Goal: Navigation & Orientation: Understand site structure

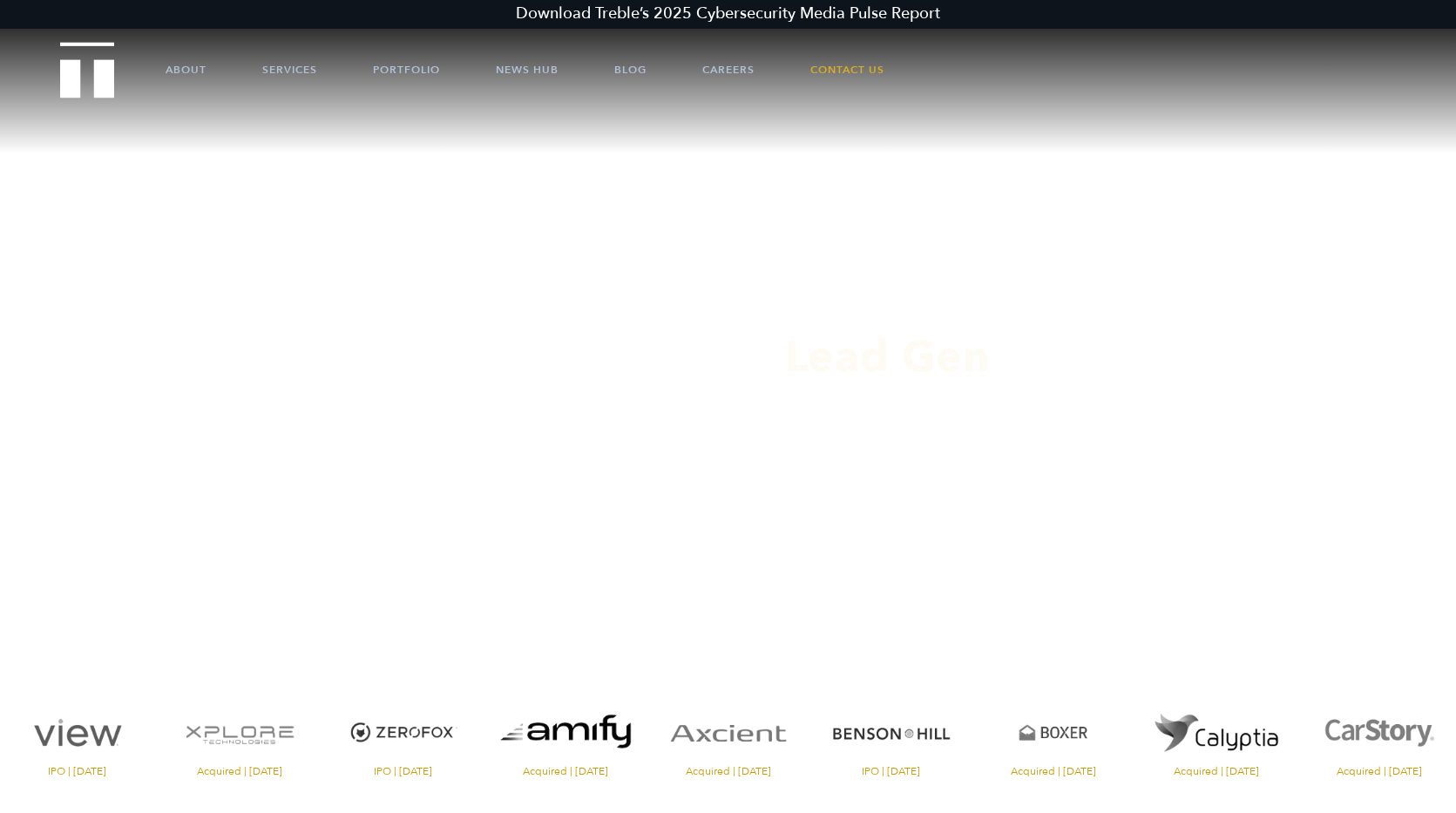
click at [158, 70] on ul "About Services Portfolio News Hub Blog Careers Contact Us" at bounding box center [728, 69] width 1229 height 52
click at [168, 70] on link "About" at bounding box center [185, 69] width 41 height 52
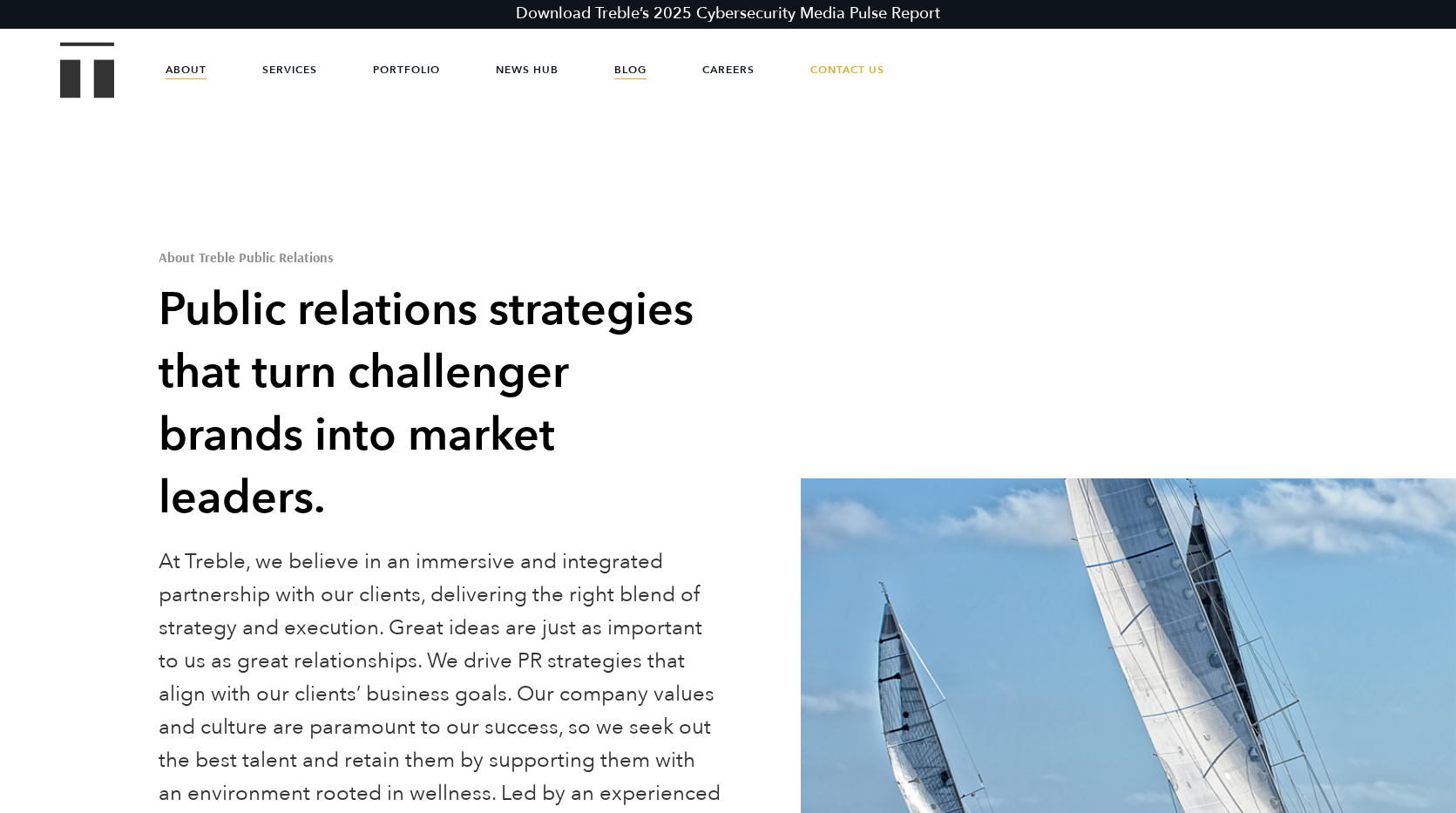
click at [632, 71] on link "Blog" at bounding box center [630, 69] width 33 height 52
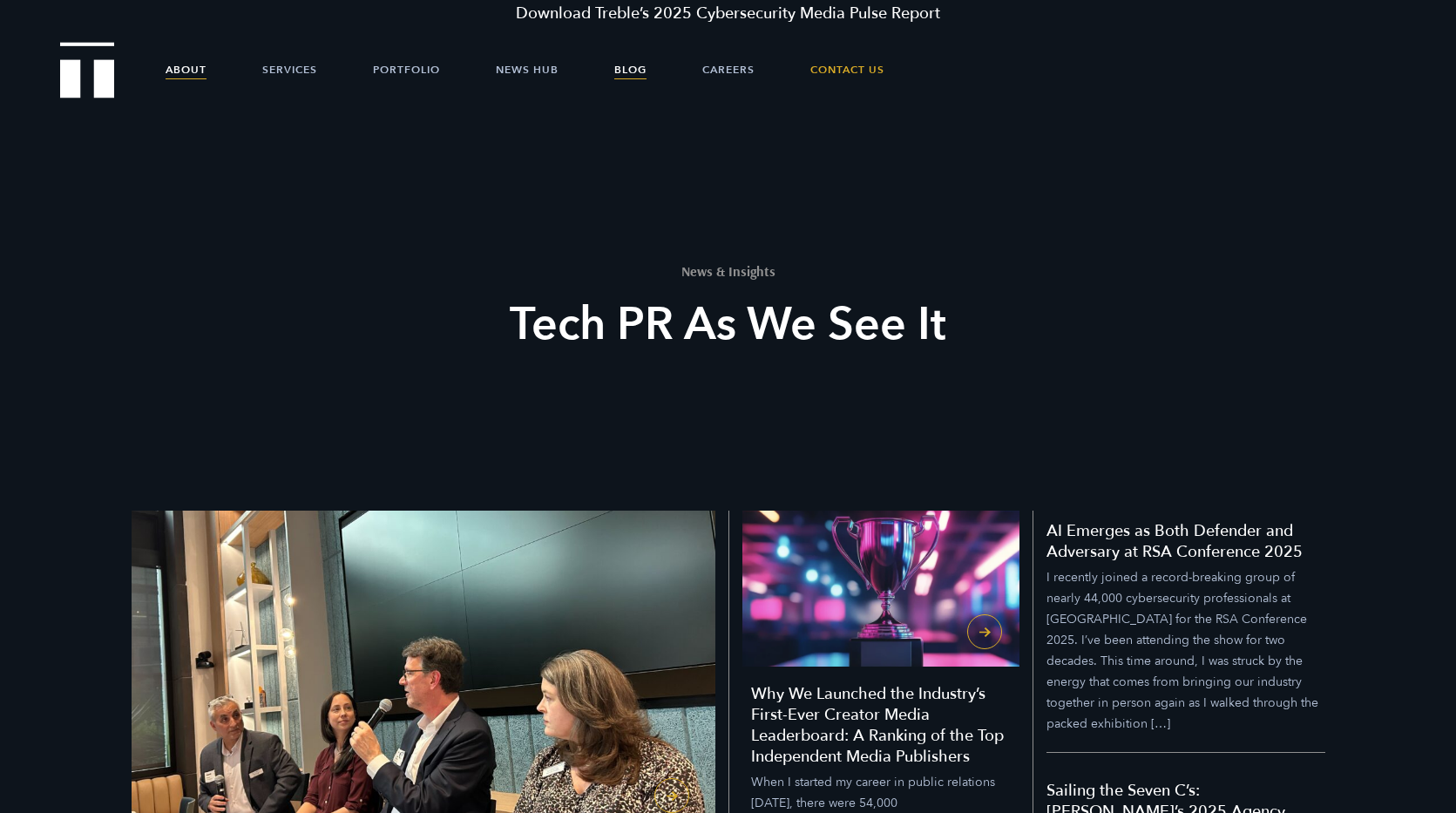
click at [197, 71] on link "About" at bounding box center [185, 69] width 41 height 52
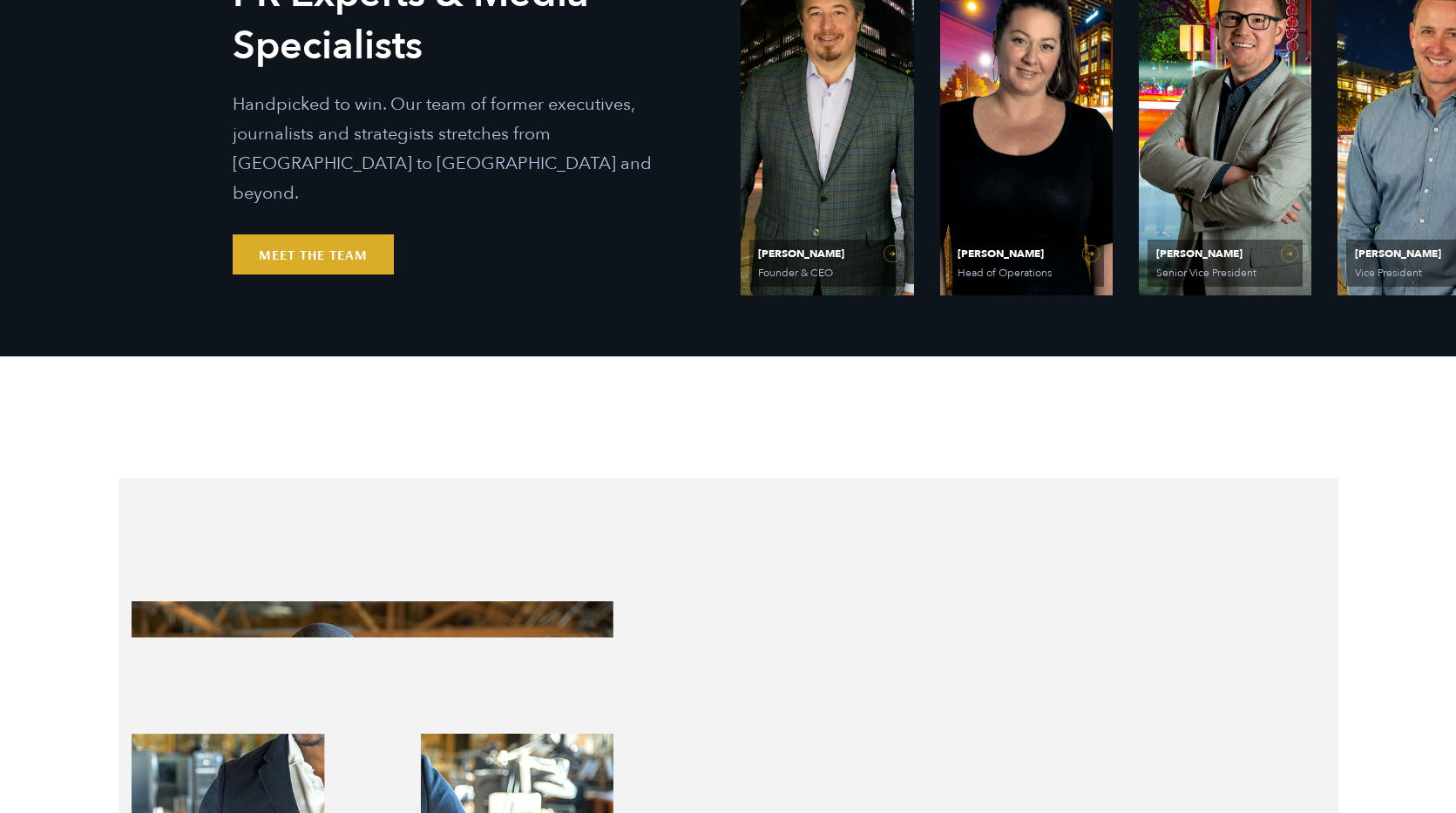
scroll to position [1202, 0]
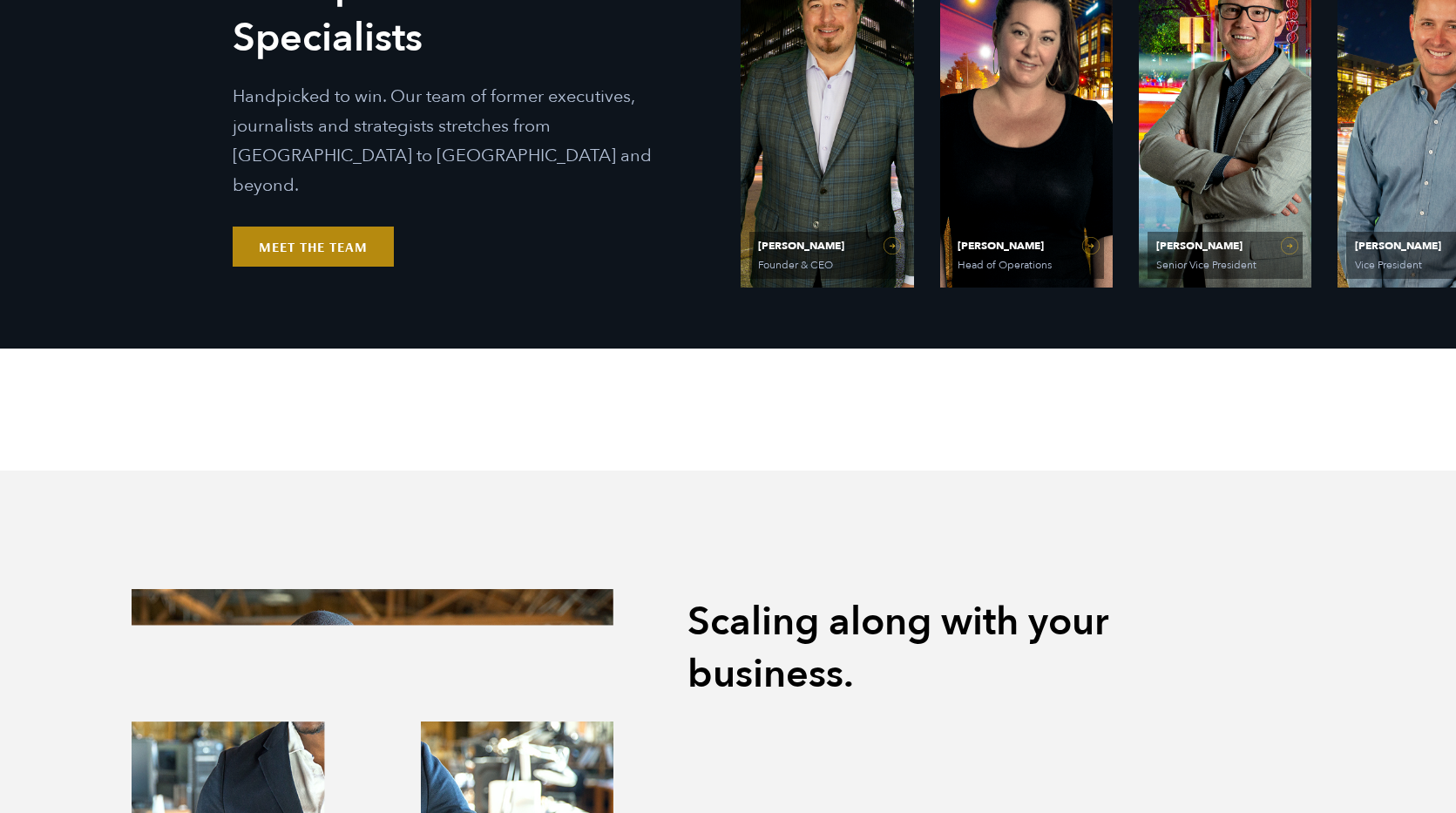
click at [280, 248] on link "Meet the Team" at bounding box center [313, 247] width 161 height 40
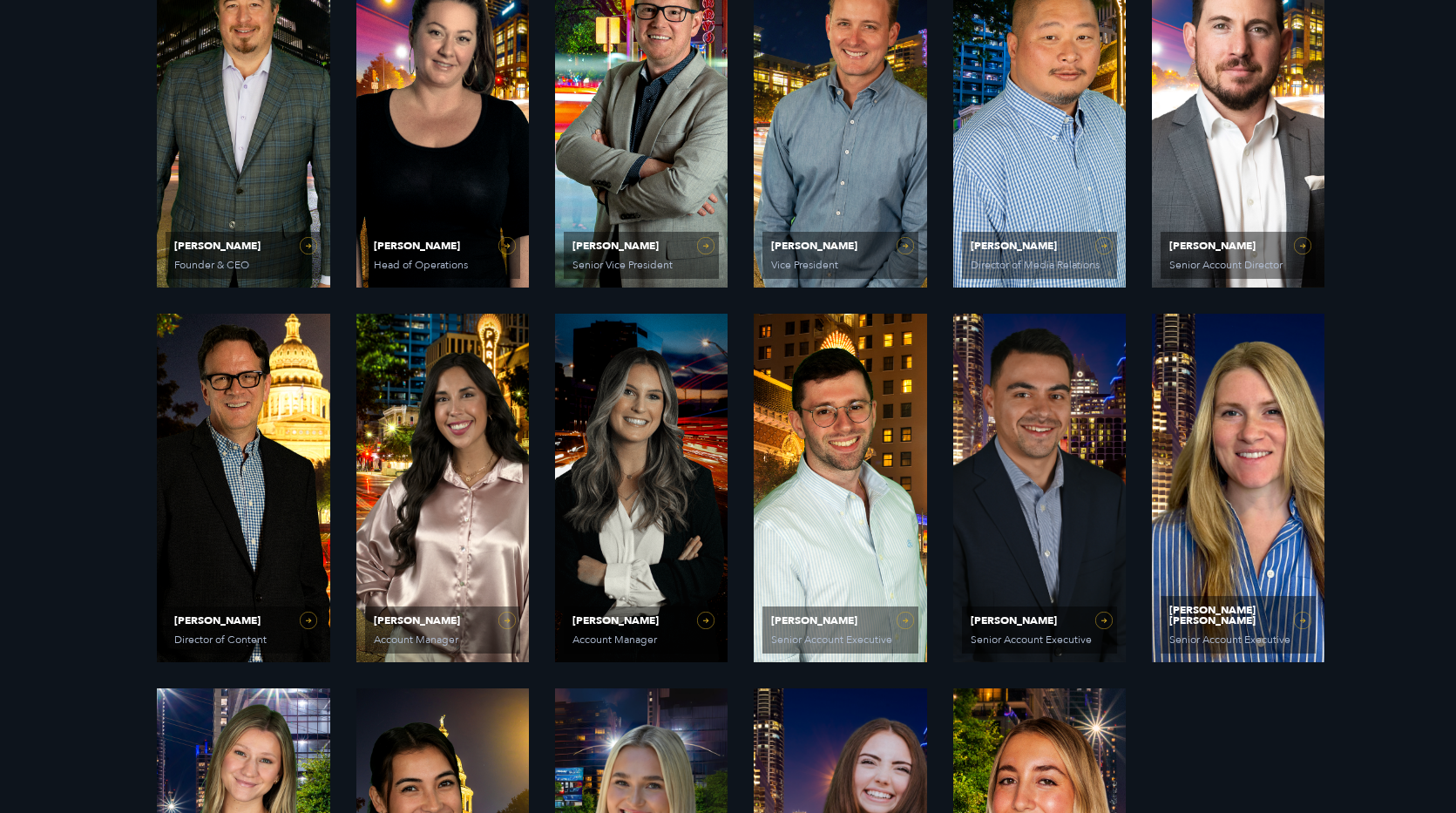
click at [95, 342] on div "PR Experts & Media Specialists Handpicked to win. Our team of former executives…" at bounding box center [728, 488] width 1456 height 1220
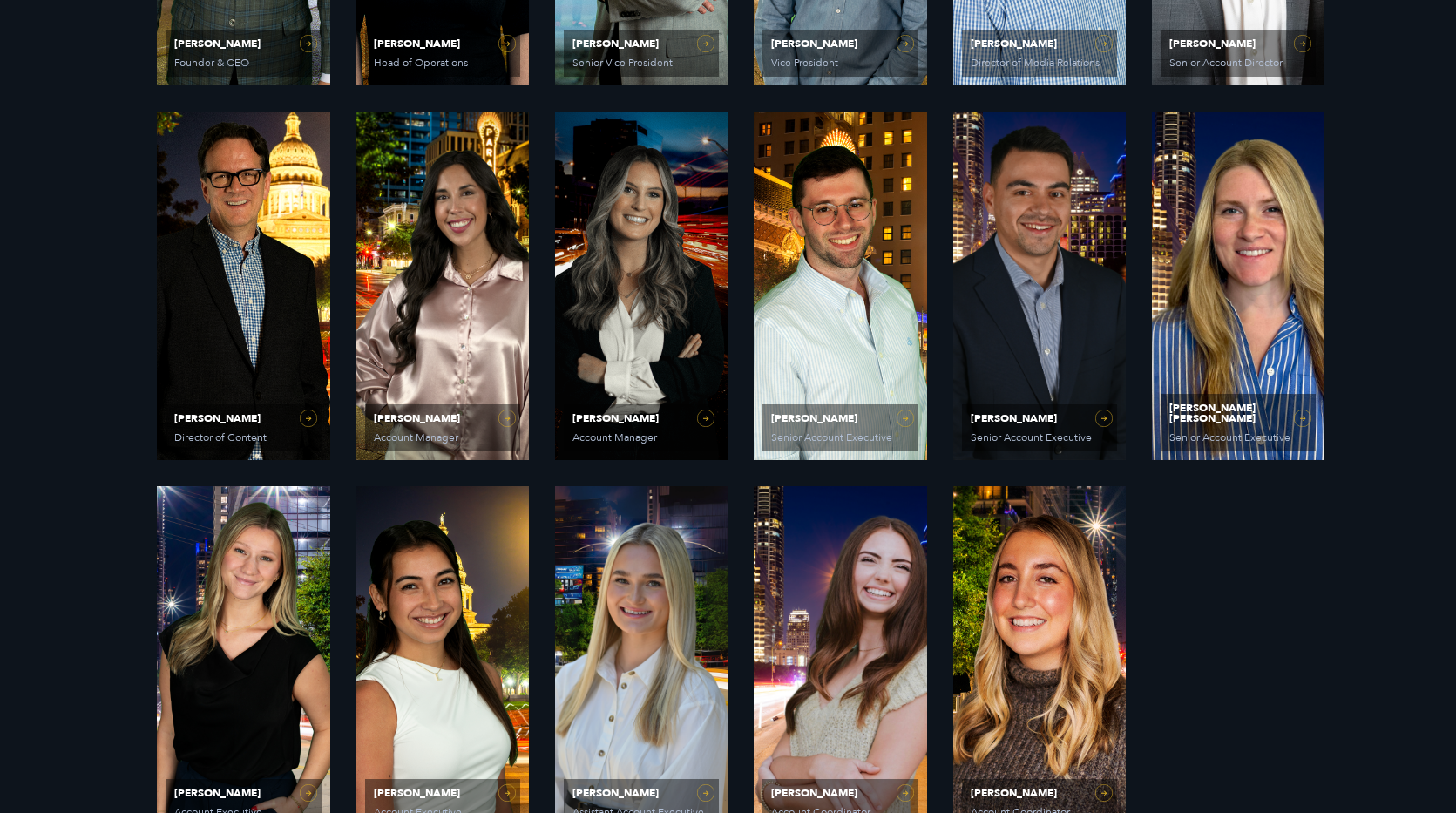
scroll to position [1486, 0]
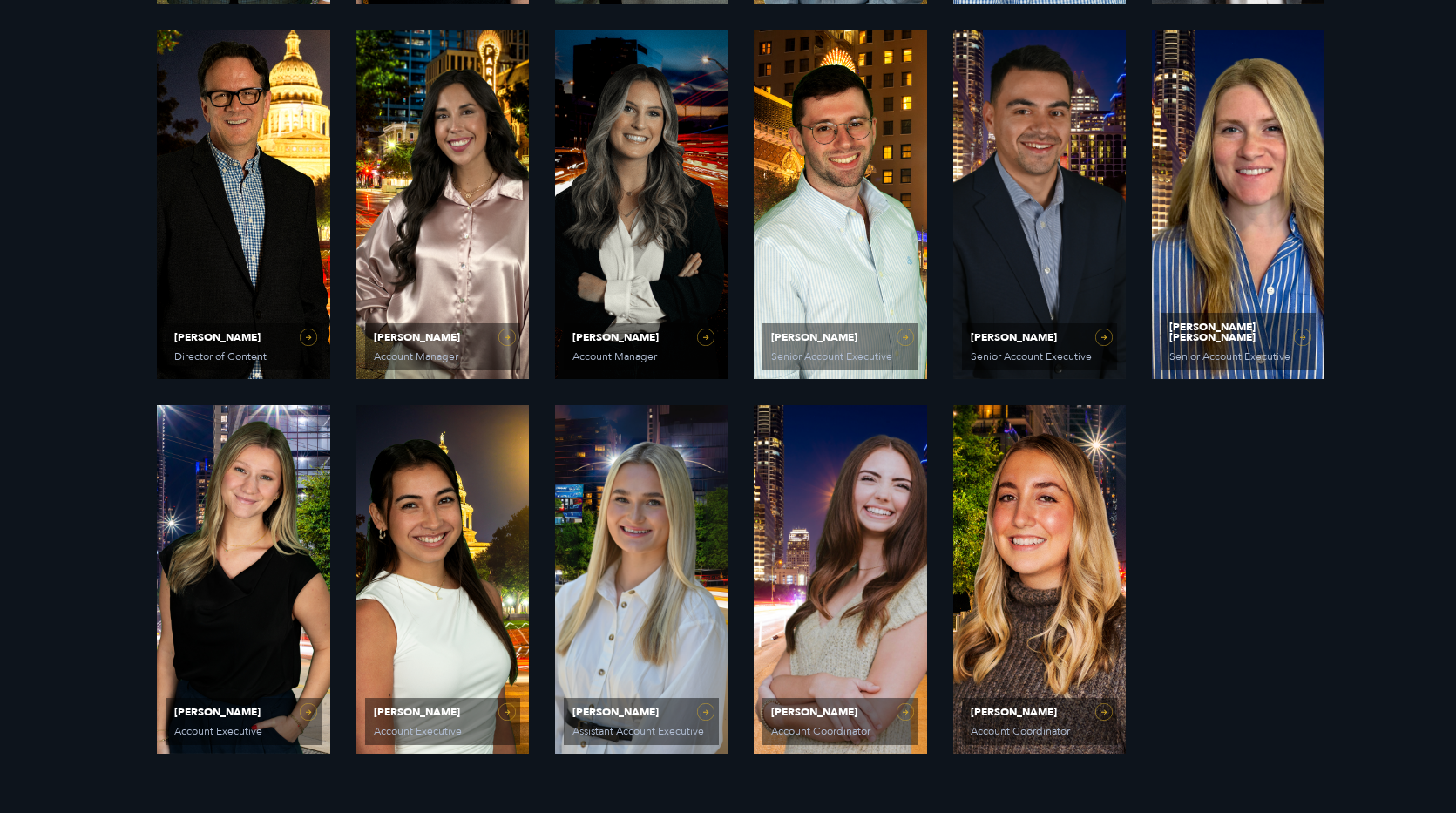
click at [77, 358] on div "PR Experts & Media Specialists Handpicked to win. Our team of former executives…" at bounding box center [728, 205] width 1456 height 1220
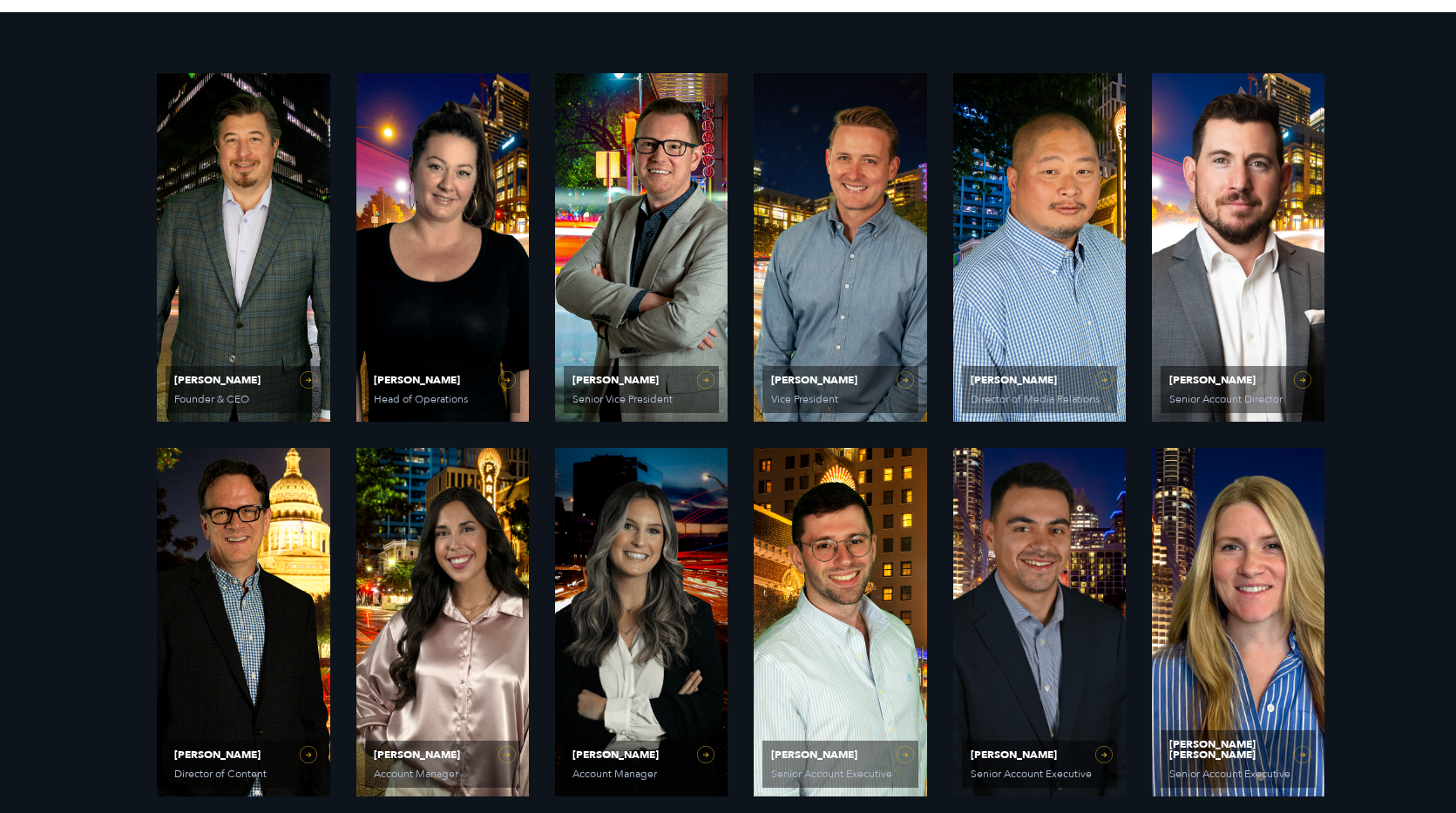
scroll to position [1071, 0]
